Goal: Check status: Check status

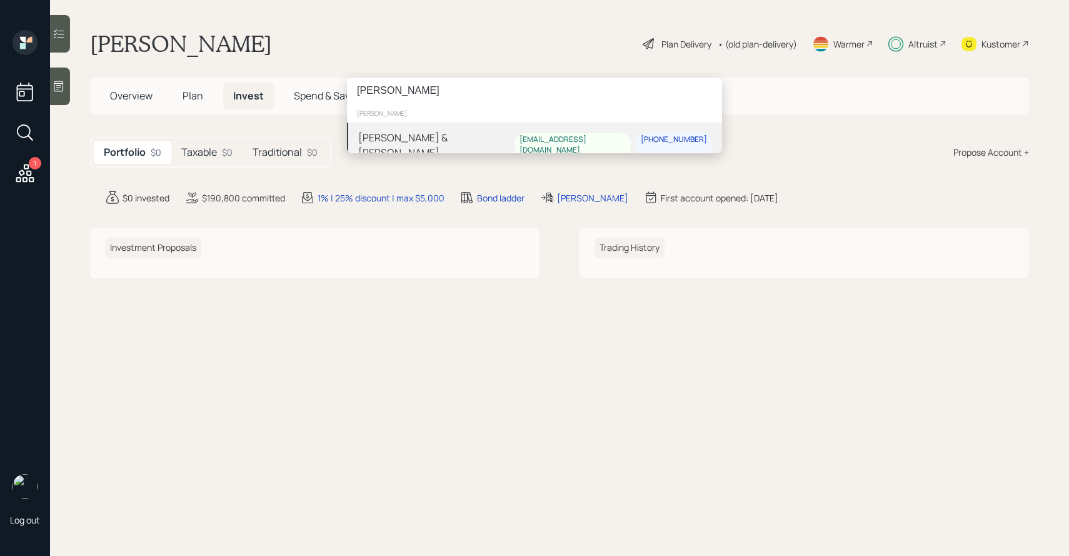
type input "[PERSON_NAME]"
